Goal: Task Accomplishment & Management: Manage account settings

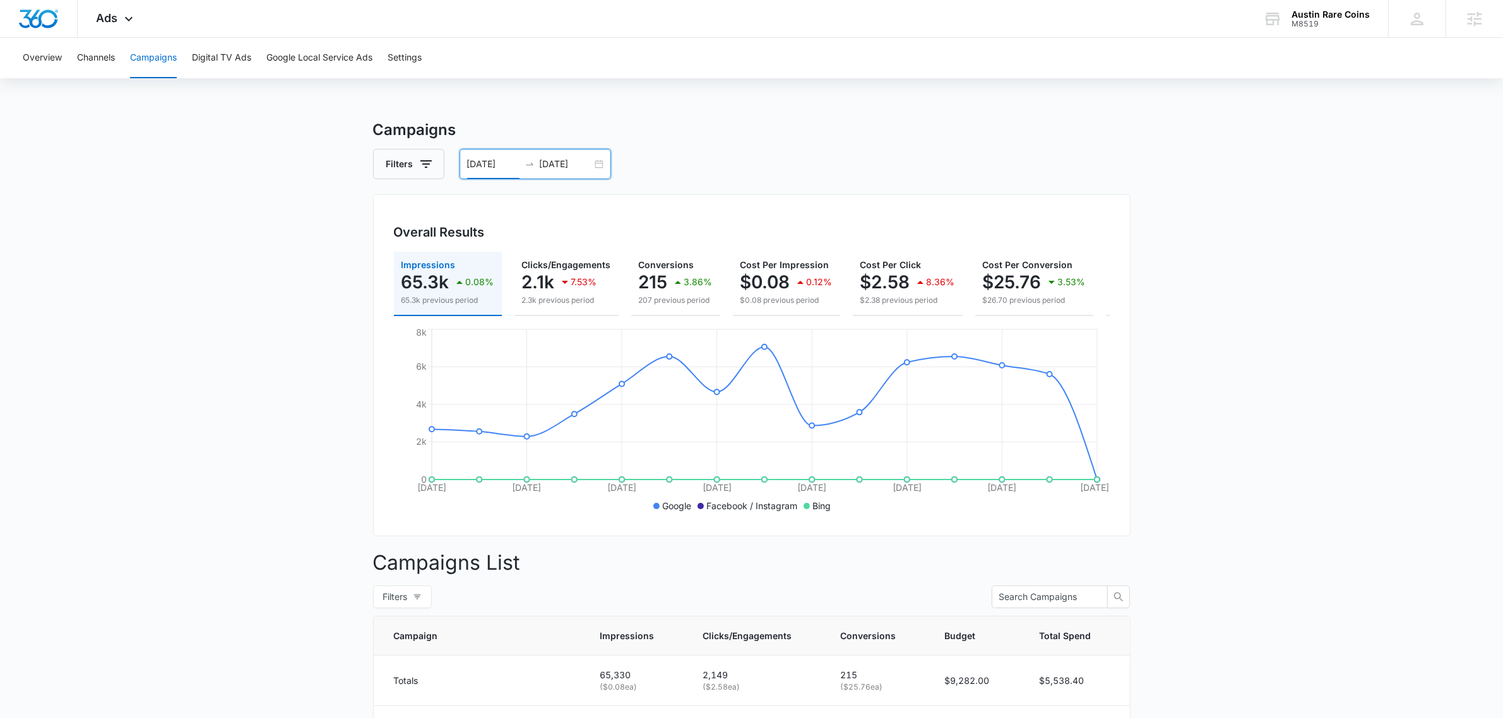
scroll to position [0, 141]
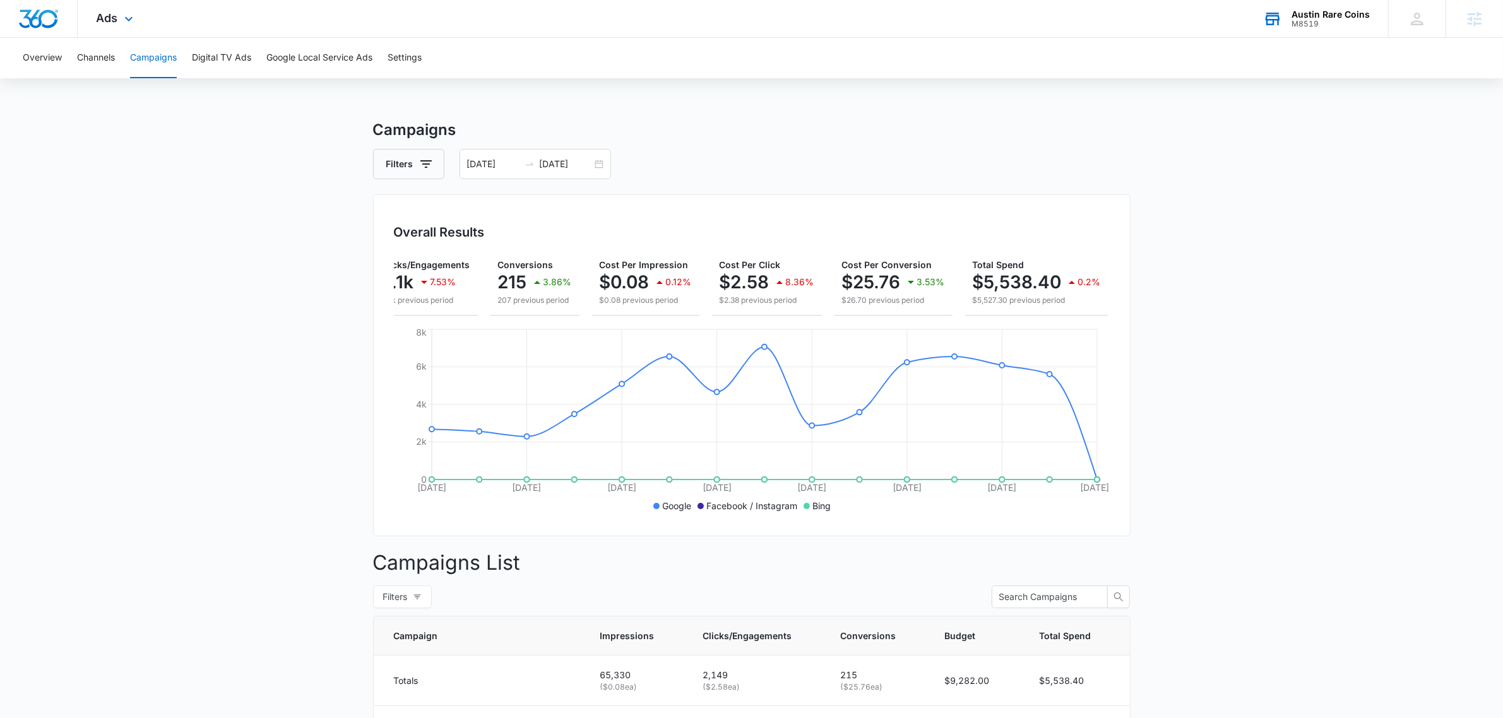
click at [1327, 17] on div "Austin Rare Coins" at bounding box center [1330, 14] width 78 height 10
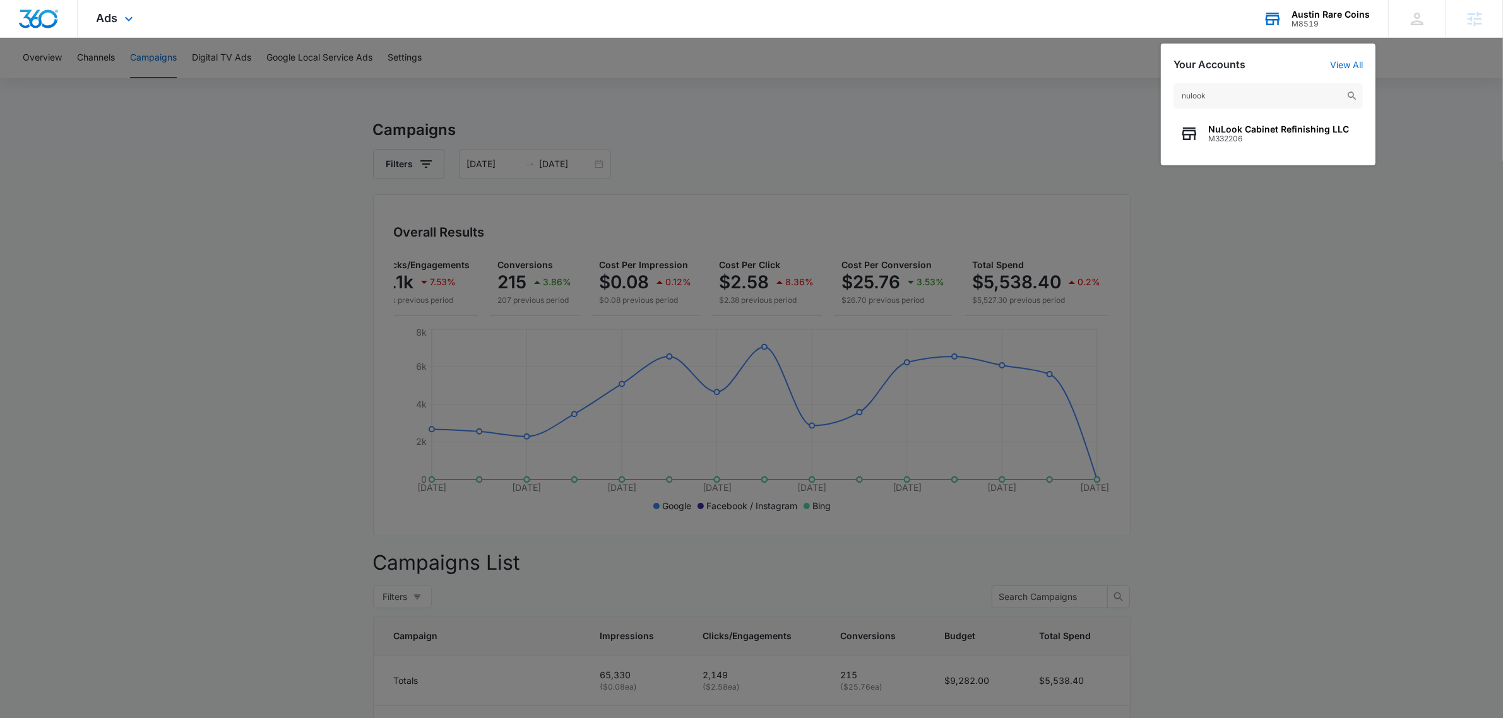
type input "nulook"
click at [1227, 136] on span "M332206" at bounding box center [1278, 138] width 141 height 9
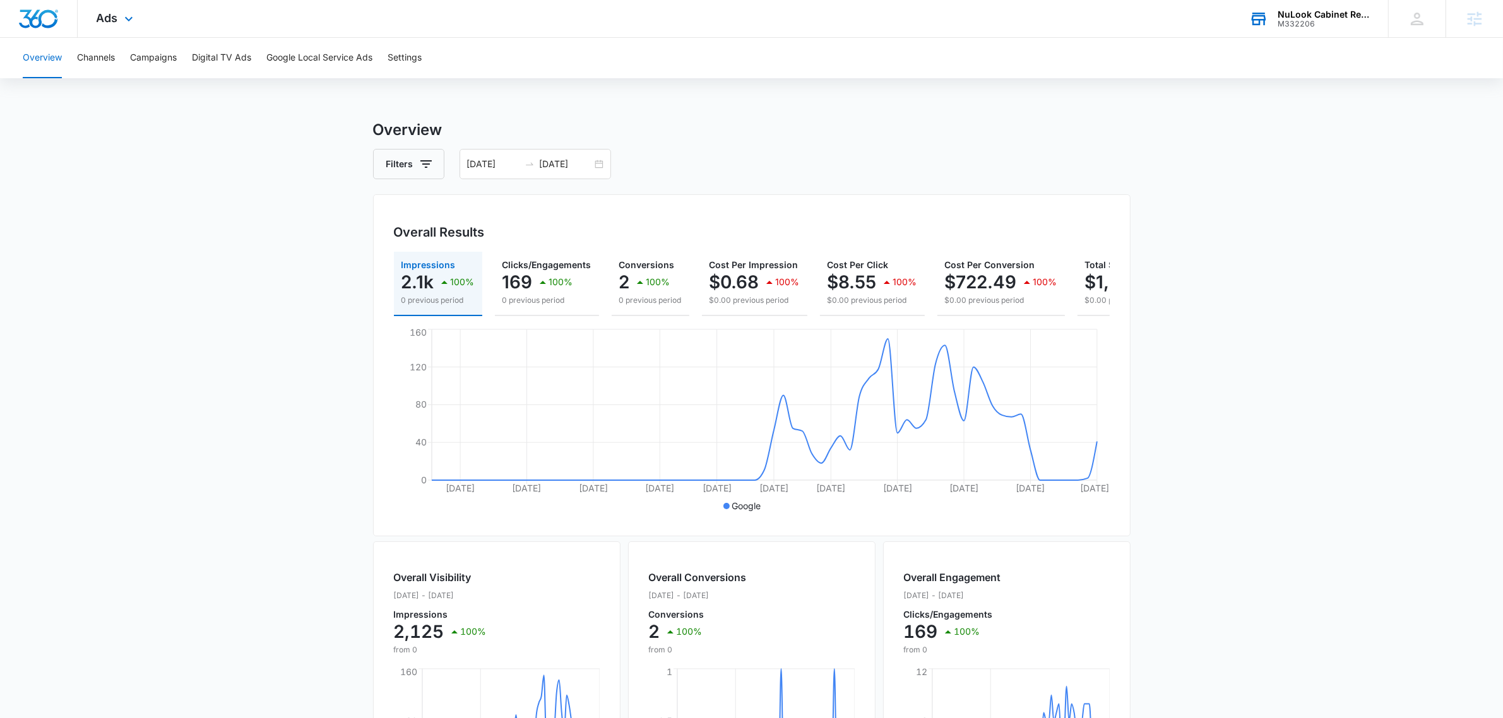
click at [129, 7] on div "Ads Apps Reputation Websites Forms CRM Email Social Payments POS Content Ads In…" at bounding box center [117, 18] width 78 height 37
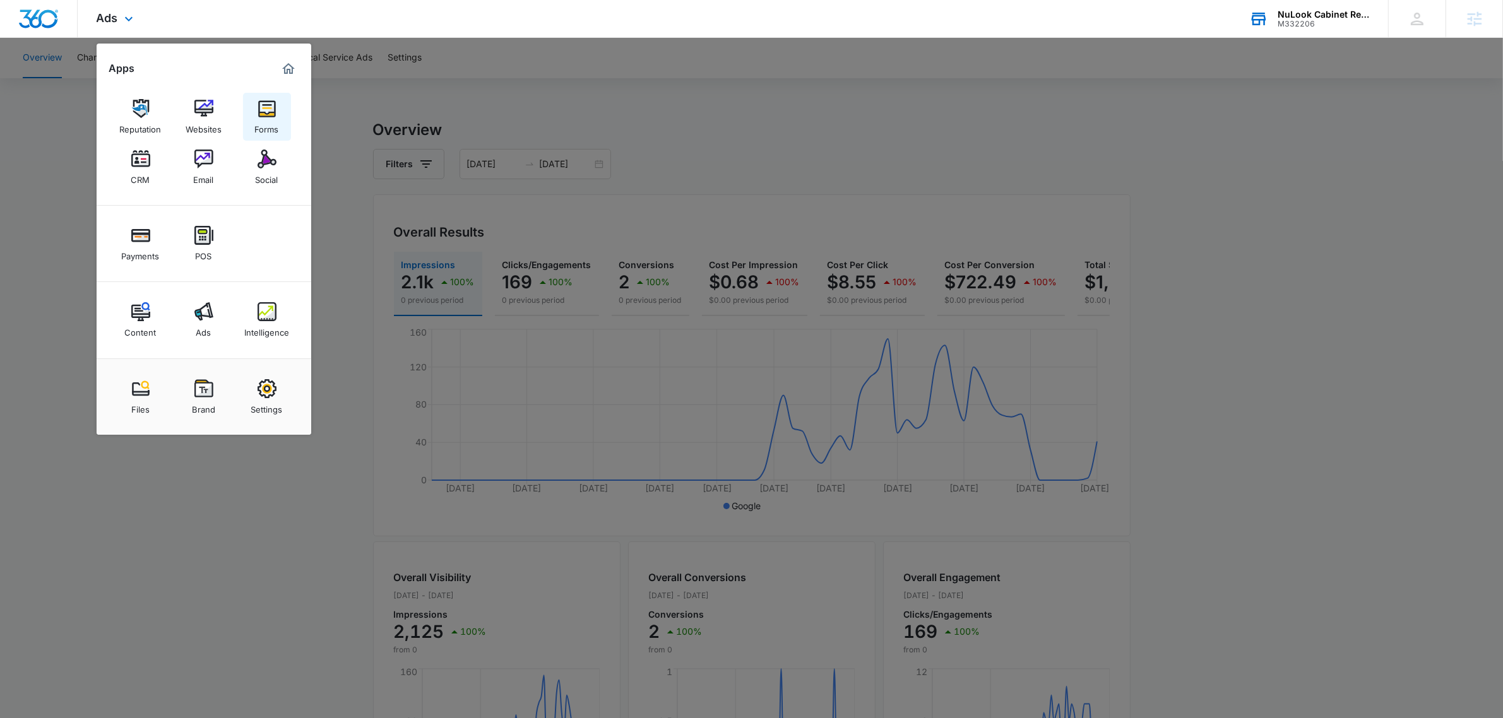
click at [266, 107] on img at bounding box center [266, 108] width 19 height 19
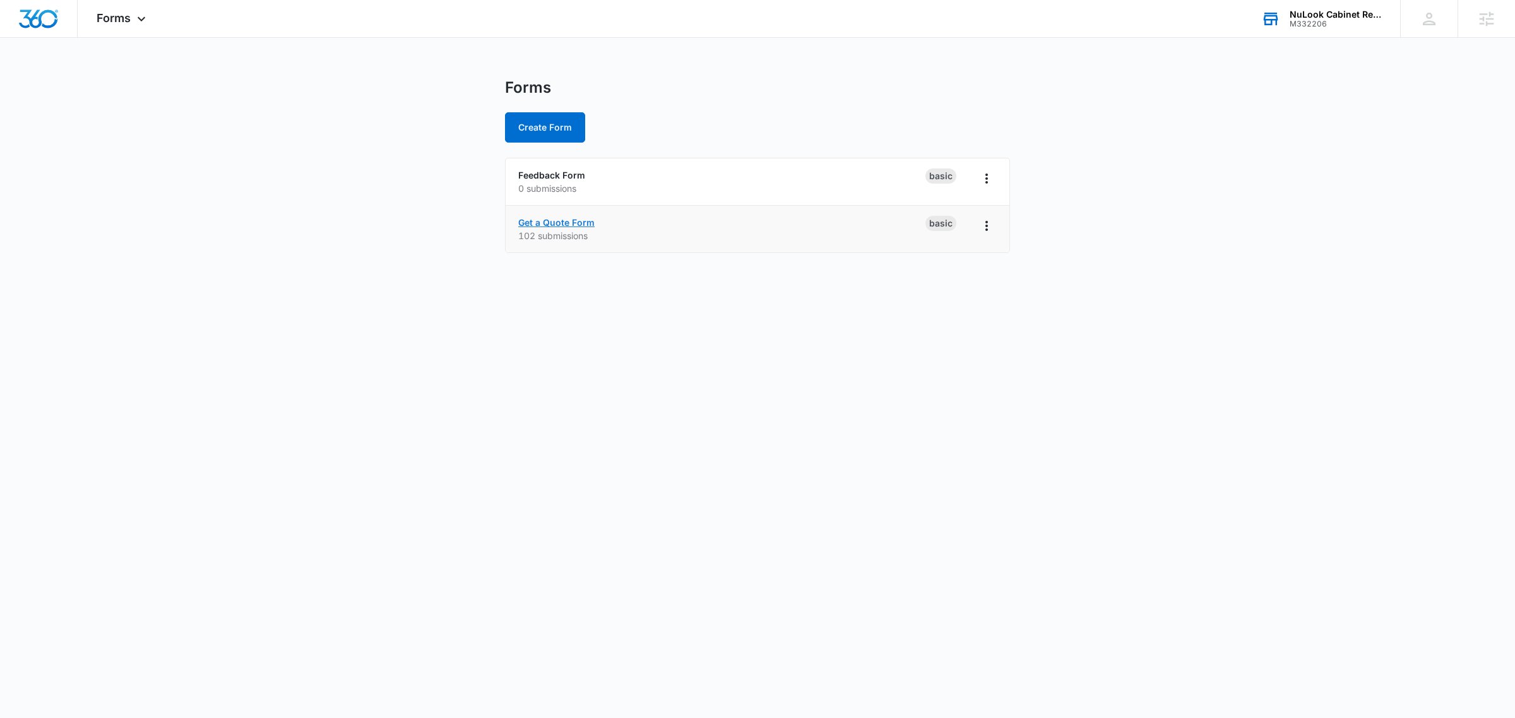
click at [556, 222] on link "Get a Quote Form" at bounding box center [556, 222] width 76 height 11
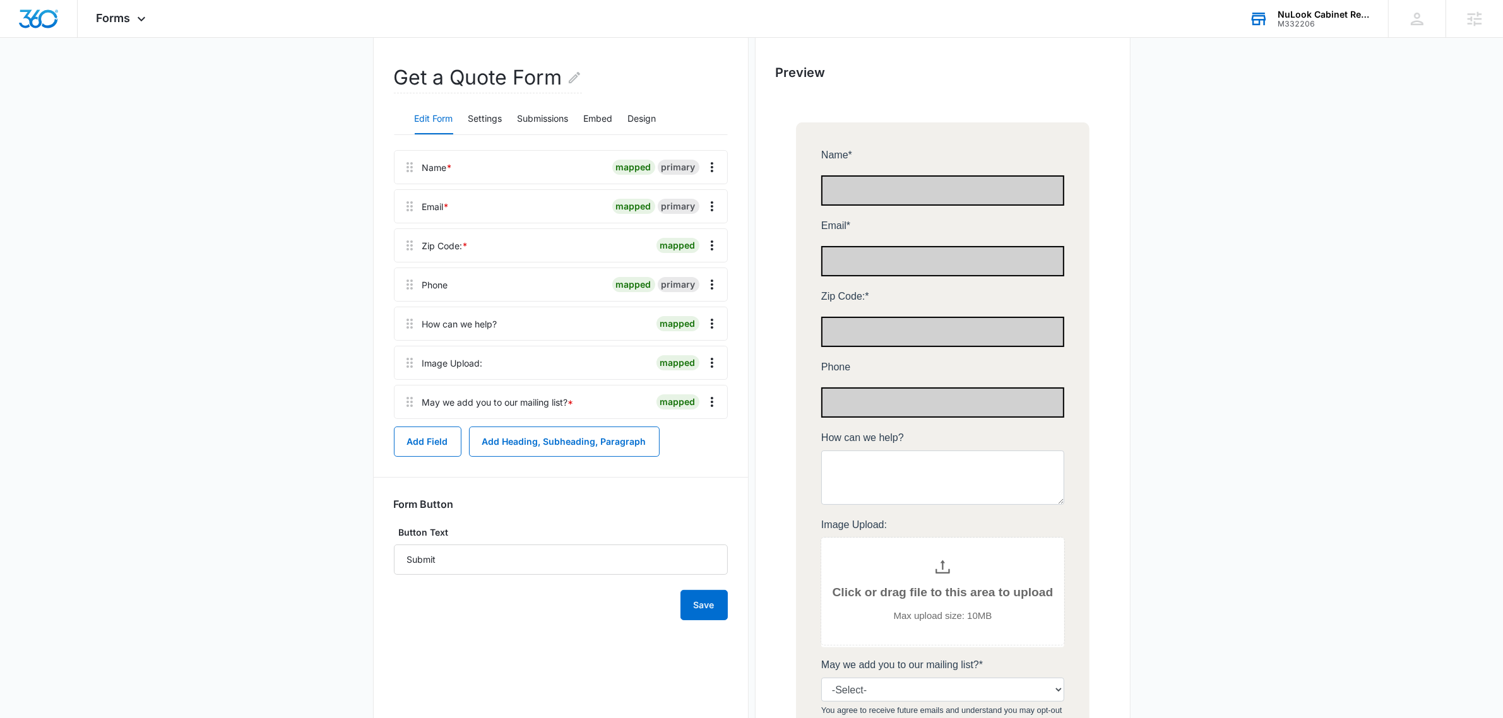
scroll to position [108, 0]
click at [549, 127] on button "Submissions" at bounding box center [542, 120] width 51 height 30
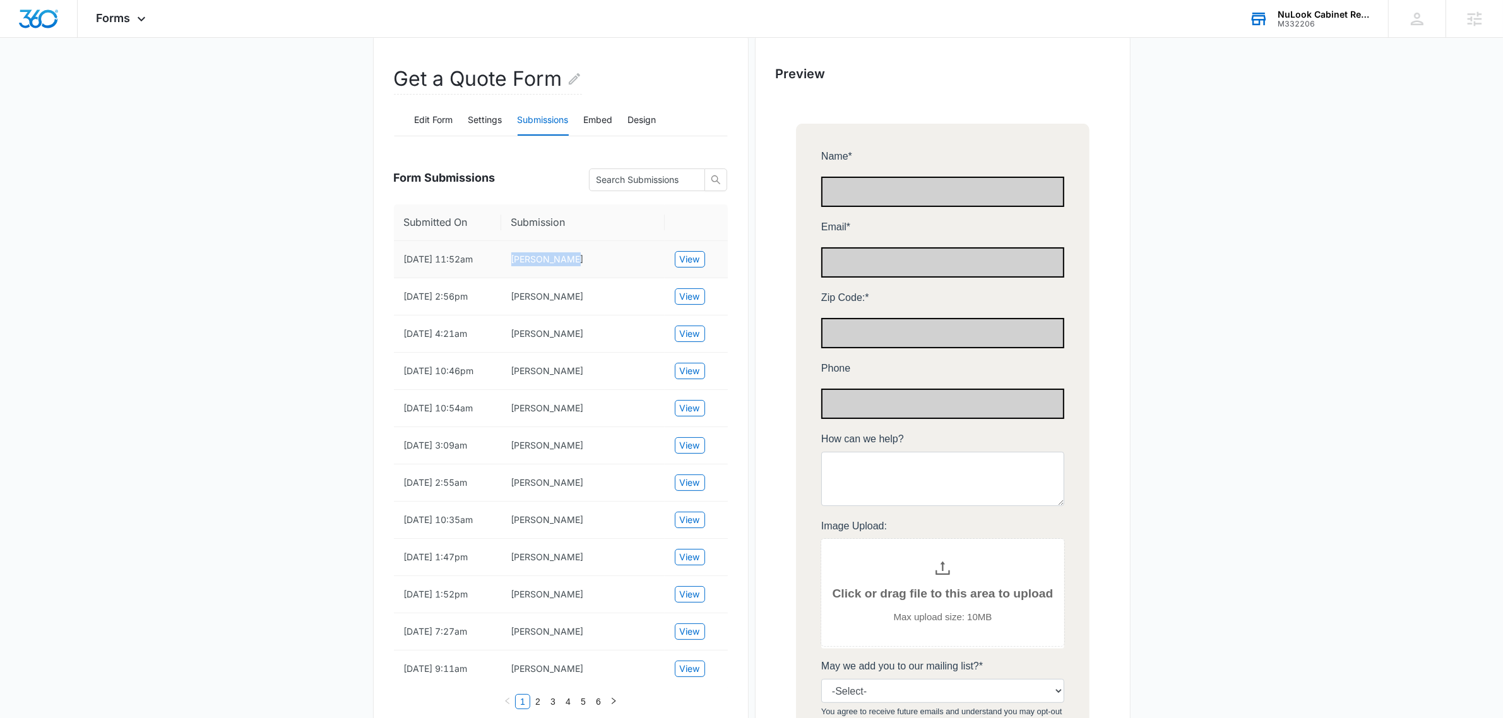
drag, startPoint x: 577, startPoint y: 257, endPoint x: 471, endPoint y: 257, distance: 106.0
click at [471, 257] on tr "9/11/2025 11:52am Jill Johnson View" at bounding box center [561, 259] width 334 height 37
click at [545, 253] on td "Jill Johnson" at bounding box center [582, 259] width 163 height 37
click at [691, 254] on span "View" at bounding box center [690, 259] width 20 height 14
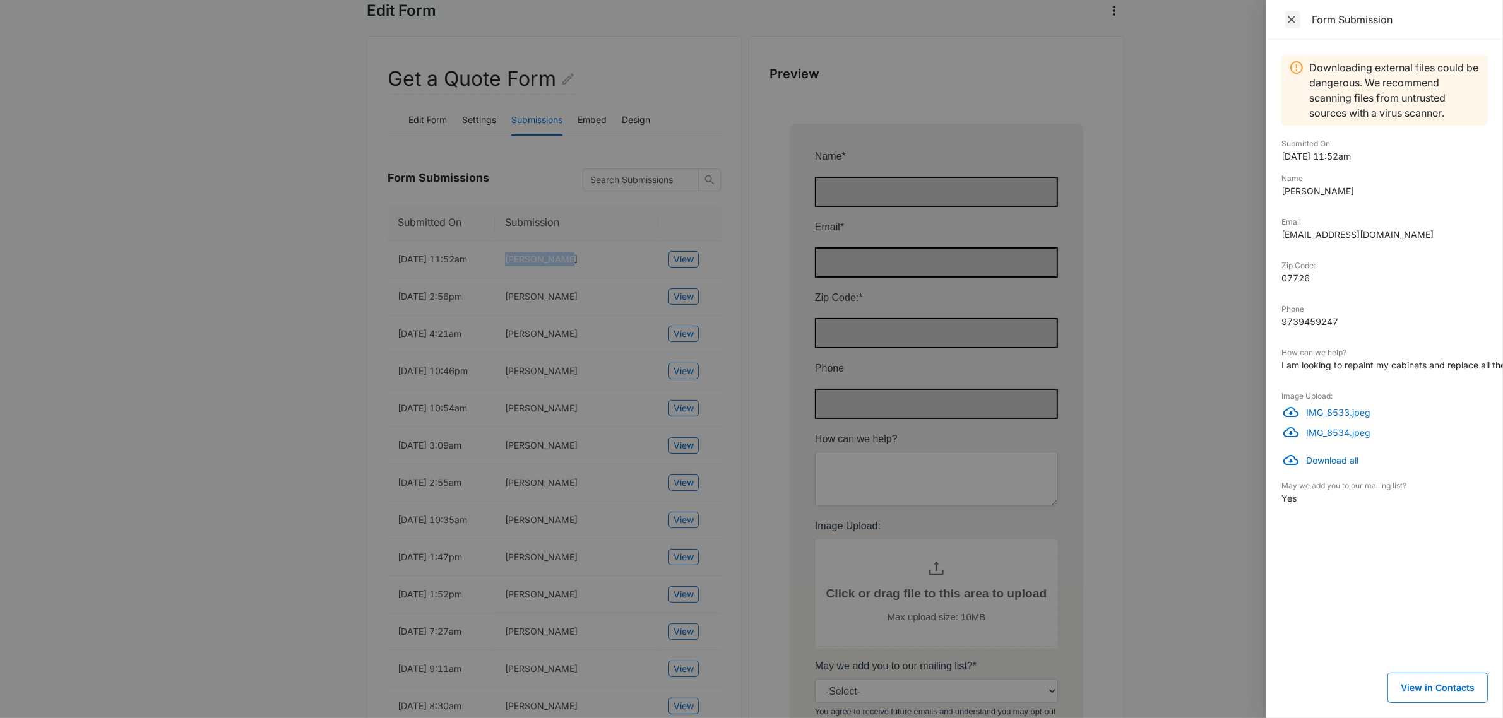
click at [1291, 18] on icon "Close" at bounding box center [1291, 19] width 13 height 13
